Goal: Transaction & Acquisition: Book appointment/travel/reservation

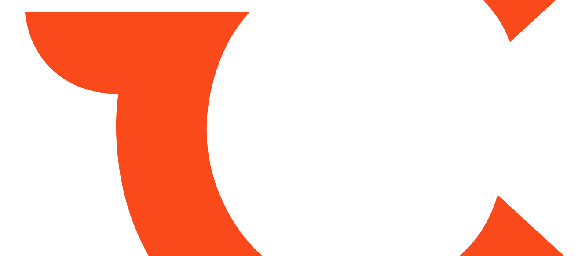
click at [343, 37] on html at bounding box center [289, 128] width 578 height 256
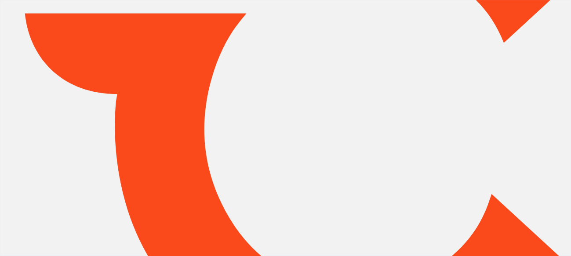
drag, startPoint x: 343, startPoint y: 37, endPoint x: 345, endPoint y: 33, distance: 4.7
click at [345, 28] on html "My Account Dashboard Approvals Maintenance Schedule Membership Card Glovebox My…" at bounding box center [285, 128] width 571 height 256
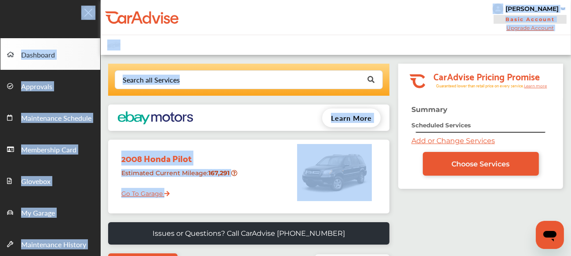
click at [345, 34] on div "[PERSON_NAME] Basic Account Upgrade Account My Account Membership Card Sign Out" at bounding box center [336, 17] width 471 height 35
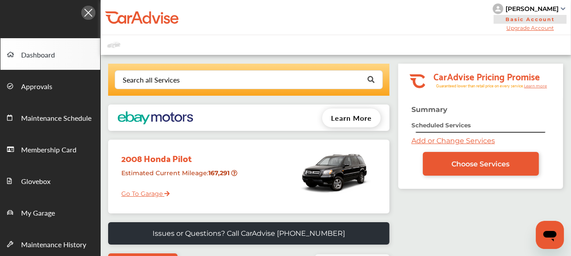
click at [528, 10] on div "[PERSON_NAME]" at bounding box center [532, 9] width 53 height 8
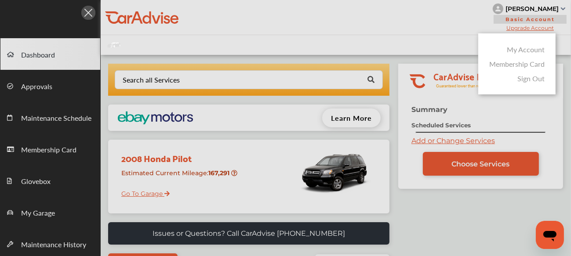
click at [516, 56] on div "My Account" at bounding box center [517, 49] width 60 height 15
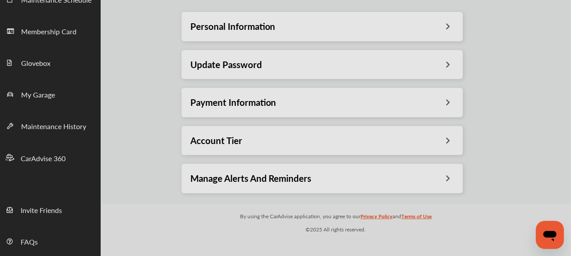
scroll to position [118, 0]
click at [300, 117] on div at bounding box center [285, 150] width 571 height 300
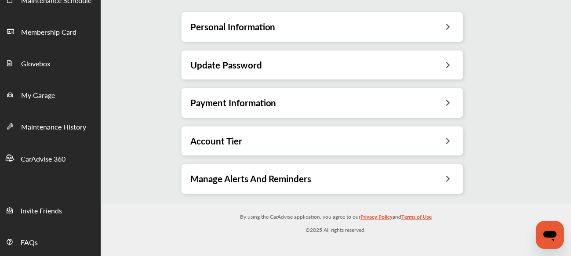
click at [259, 93] on div "Payment Information" at bounding box center [322, 102] width 281 height 29
click at [263, 107] on h3 "Payment Information" at bounding box center [233, 102] width 86 height 11
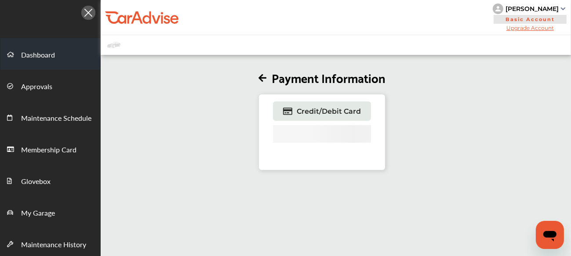
click at [37, 56] on span "Dashboard" at bounding box center [38, 55] width 34 height 11
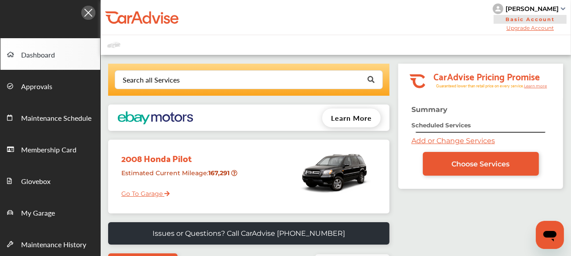
click at [9, 10] on div at bounding box center [50, 10] width 101 height 21
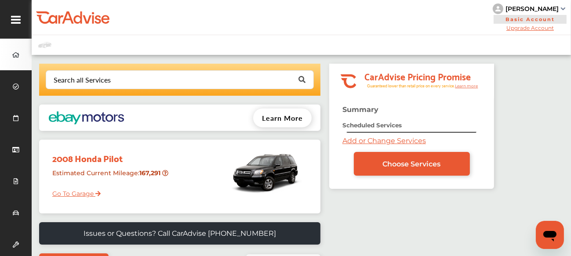
click at [402, 141] on link "Add or Change Services" at bounding box center [385, 141] width 84 height 8
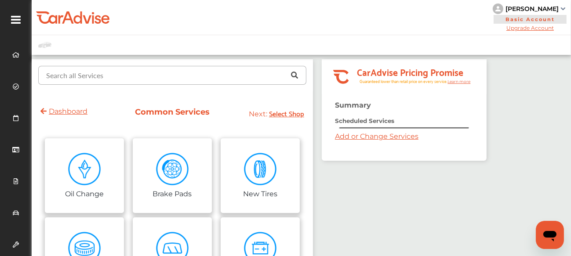
click at [130, 84] on input "text" at bounding box center [170, 74] width 263 height 17
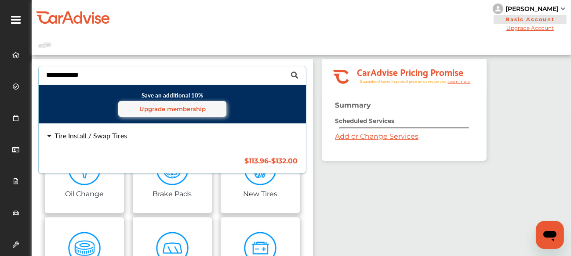
type input "**********"
click at [100, 133] on div "Tire Install / Swap Tires" at bounding box center [91, 135] width 73 height 7
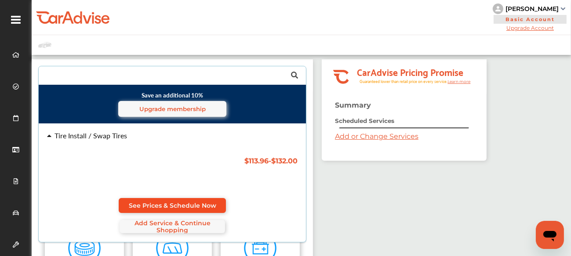
click at [157, 202] on span "See Prices & Schedule Now" at bounding box center [173, 205] width 88 height 7
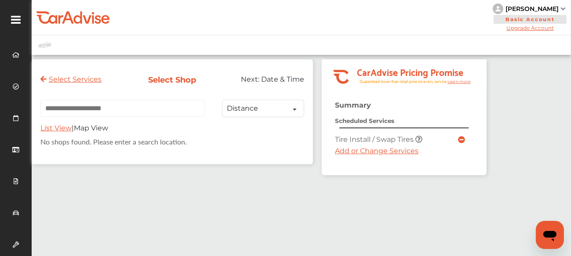
click at [399, 144] on td "Tire Install / Swap Tires" at bounding box center [394, 139] width 123 height 15
click at [77, 107] on input "text" at bounding box center [122, 108] width 165 height 17
paste input "**********"
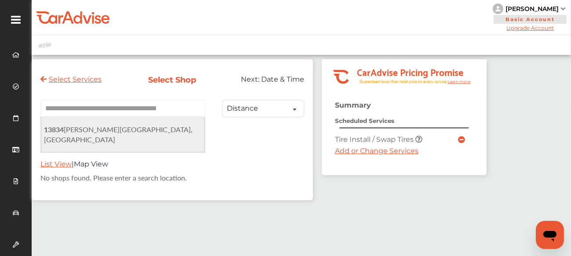
click at [125, 128] on span "[STREET_ADDRESS][PERSON_NAME]" at bounding box center [118, 134] width 149 height 20
type input "**********"
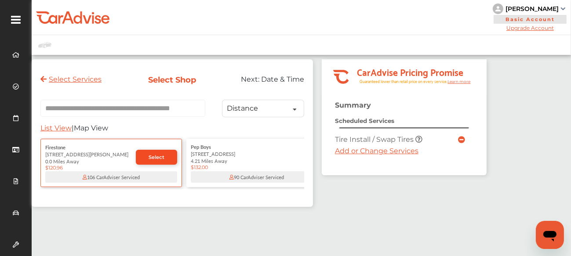
click at [157, 160] on span "Select" at bounding box center [157, 157] width 16 height 6
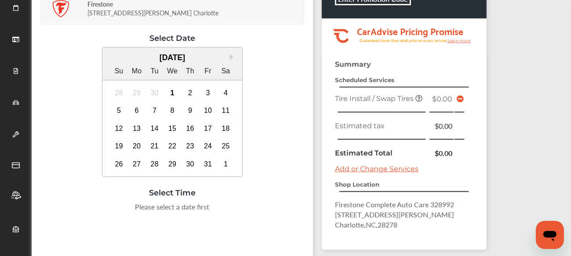
scroll to position [111, 0]
click at [154, 106] on div "7" at bounding box center [155, 110] width 14 height 14
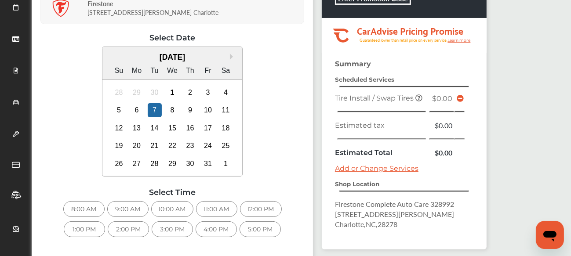
click at [85, 201] on div "8:00 AM" at bounding box center [83, 209] width 41 height 16
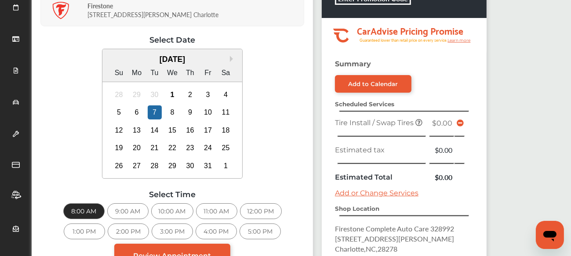
scroll to position [223, 0]
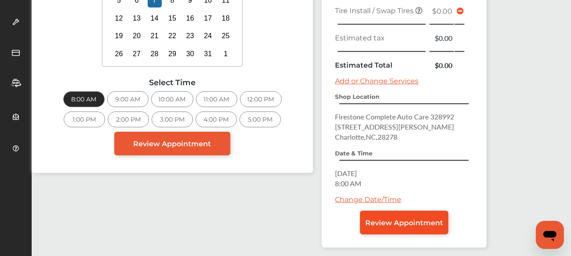
click at [413, 220] on span "Review Appointment" at bounding box center [404, 223] width 78 height 8
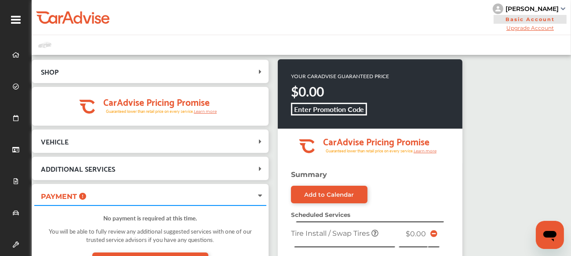
scroll to position [255, 0]
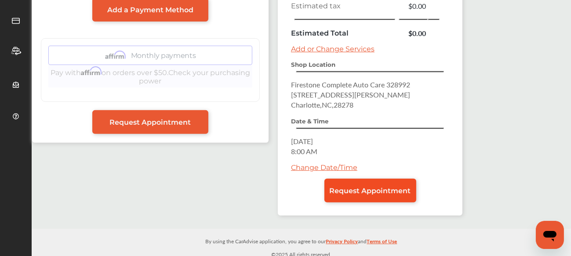
click at [370, 187] on span "Request Appointment" at bounding box center [370, 191] width 81 height 8
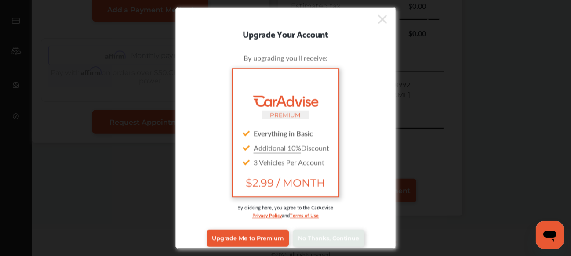
click at [340, 228] on div "Upgrade Me to Premium No Thanks, Continue" at bounding box center [286, 238] width 208 height 35
click at [336, 234] on link "No Thanks, Continue" at bounding box center [329, 238] width 72 height 17
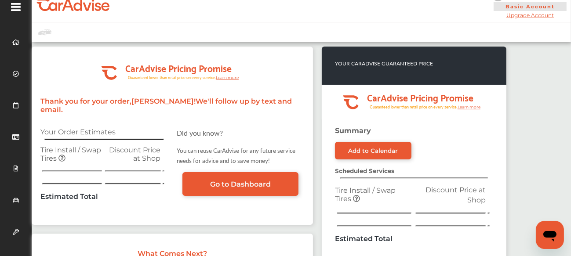
scroll to position [12, 0]
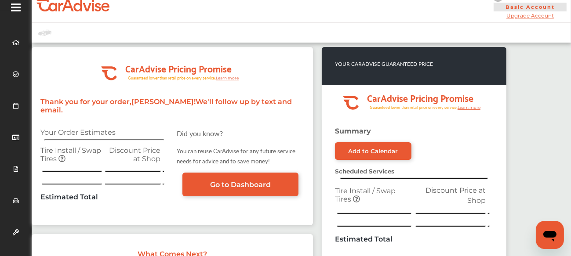
drag, startPoint x: 339, startPoint y: 153, endPoint x: 325, endPoint y: 35, distance: 118.7
click at [325, 35] on div at bounding box center [302, 33] width 540 height 20
click at [313, 45] on div ".cls-1 { clip-path: url(#clip-Pricing_Promise_Banner); } .cls-2 { fill: #fff; }…" at bounding box center [302, 226] width 540 height 367
